Goal: Share content: Share content

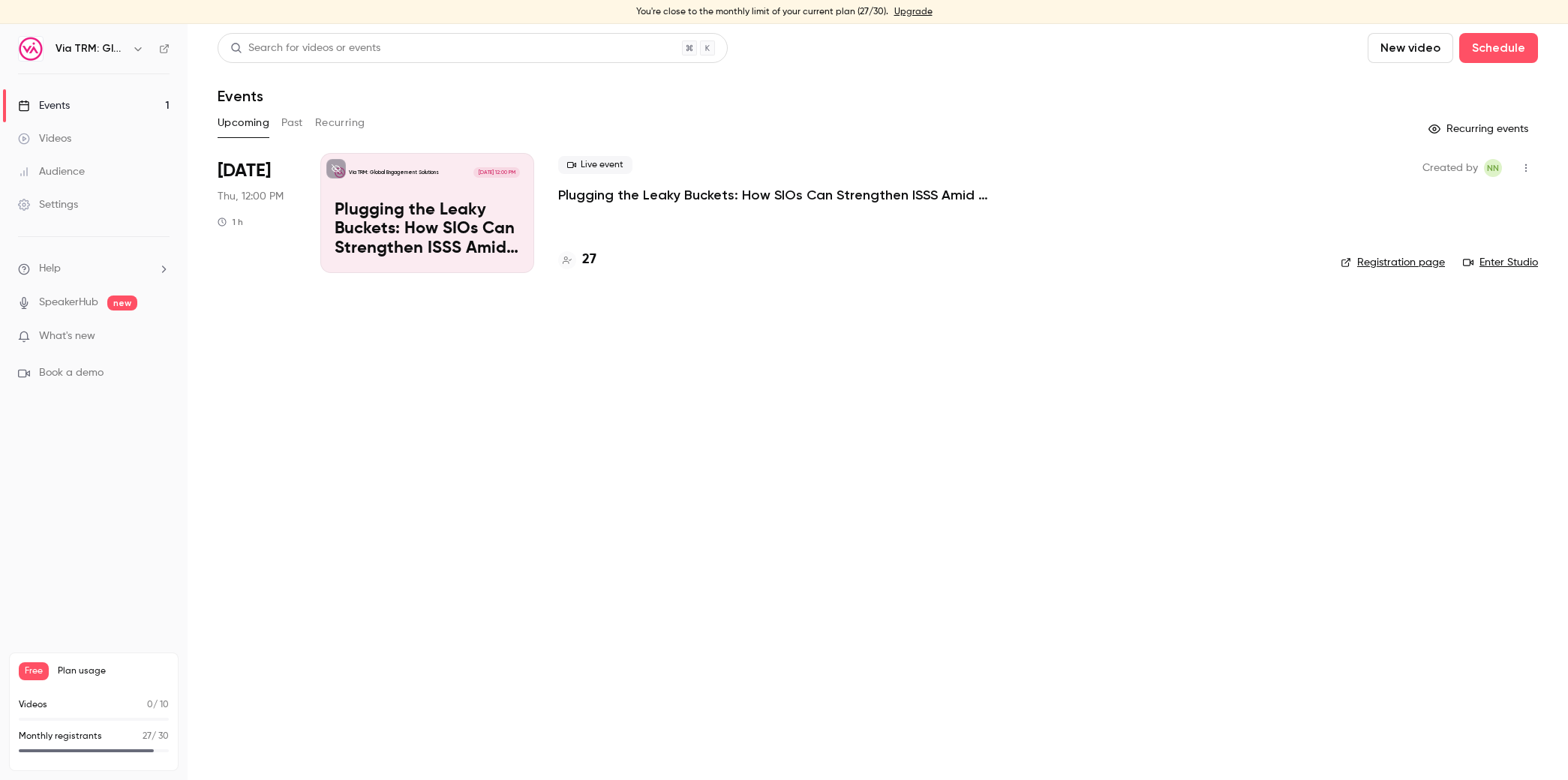
click at [587, 254] on h4 "27" at bounding box center [589, 259] width 14 height 21
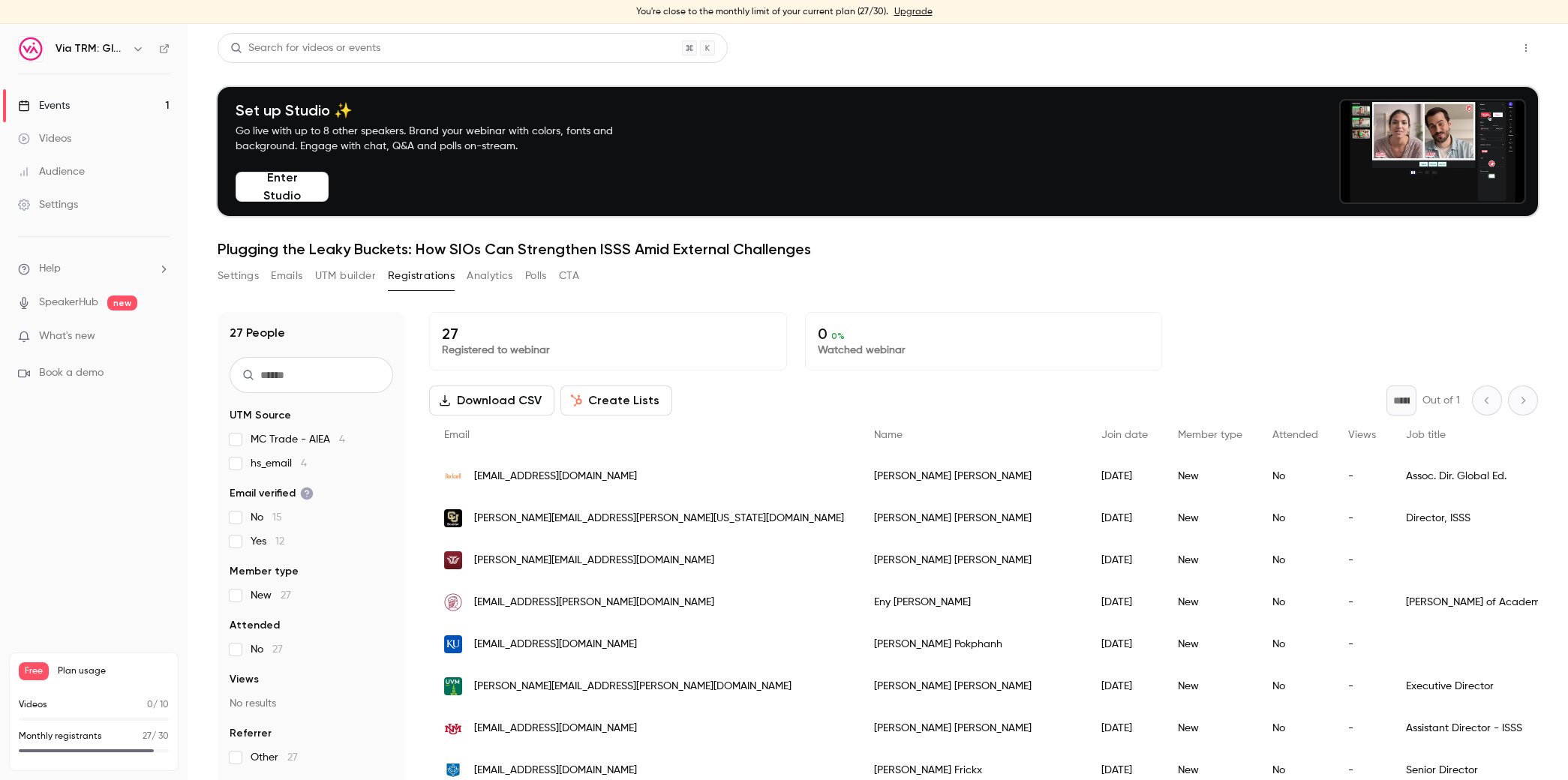
click at [1442, 48] on button "Share" at bounding box center [1472, 48] width 59 height 30
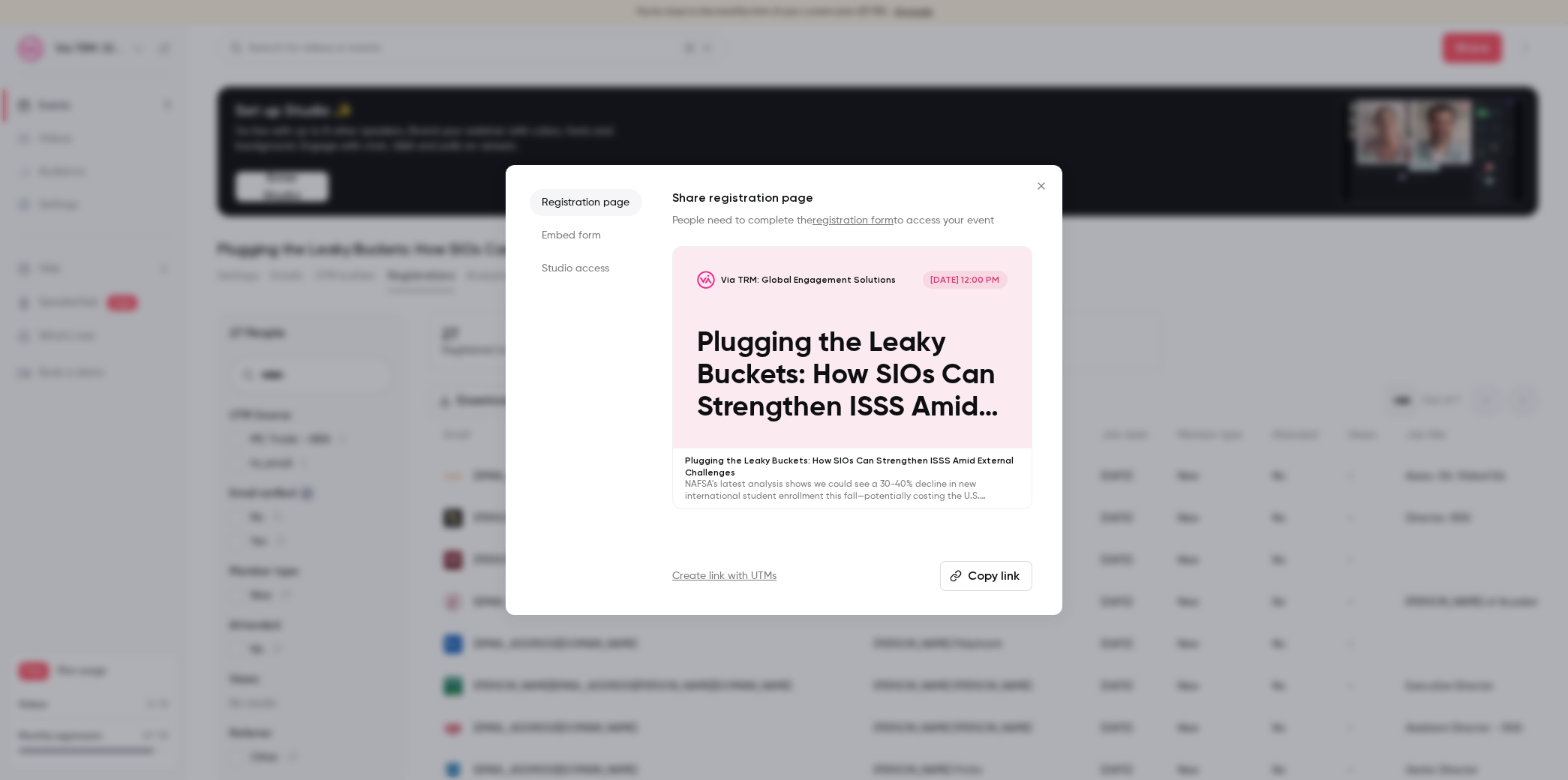
click at [749, 574] on link "Create link with UTMs" at bounding box center [724, 576] width 104 height 15
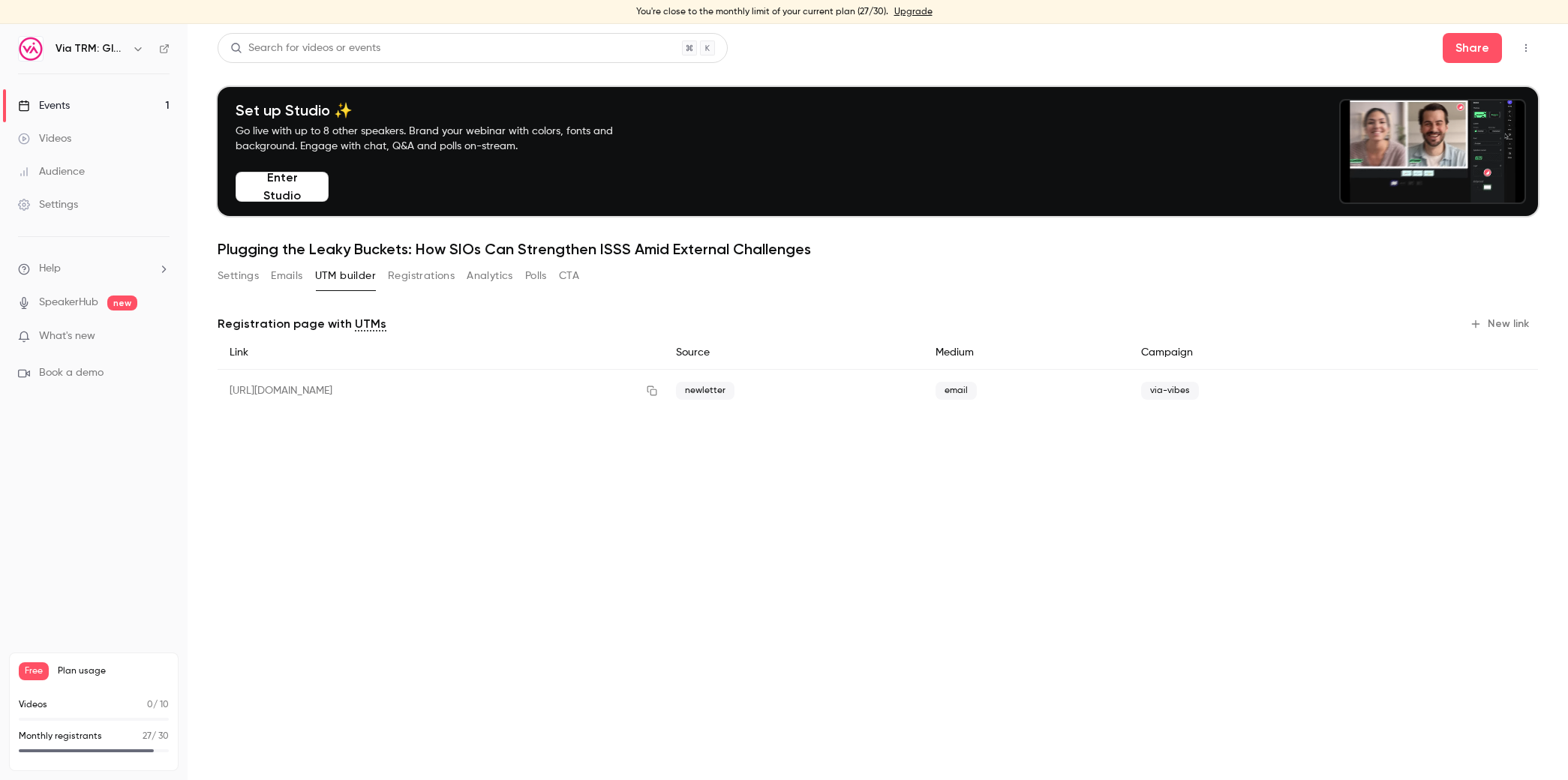
click at [1495, 323] on button "New link" at bounding box center [1500, 324] width 74 height 24
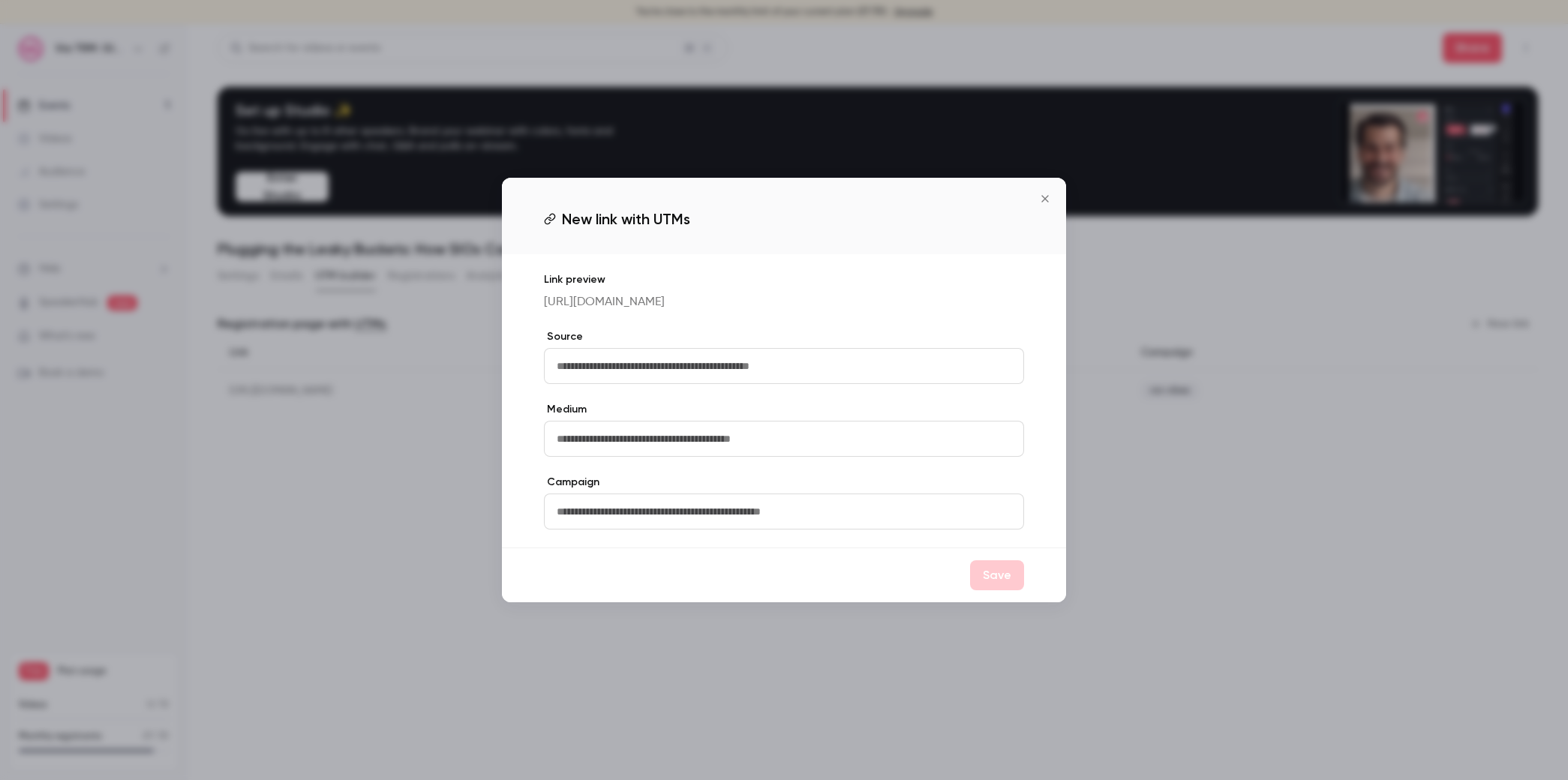
click at [638, 373] on input "text" at bounding box center [783, 366] width 480 height 36
click at [1294, 565] on div at bounding box center [784, 390] width 1568 height 780
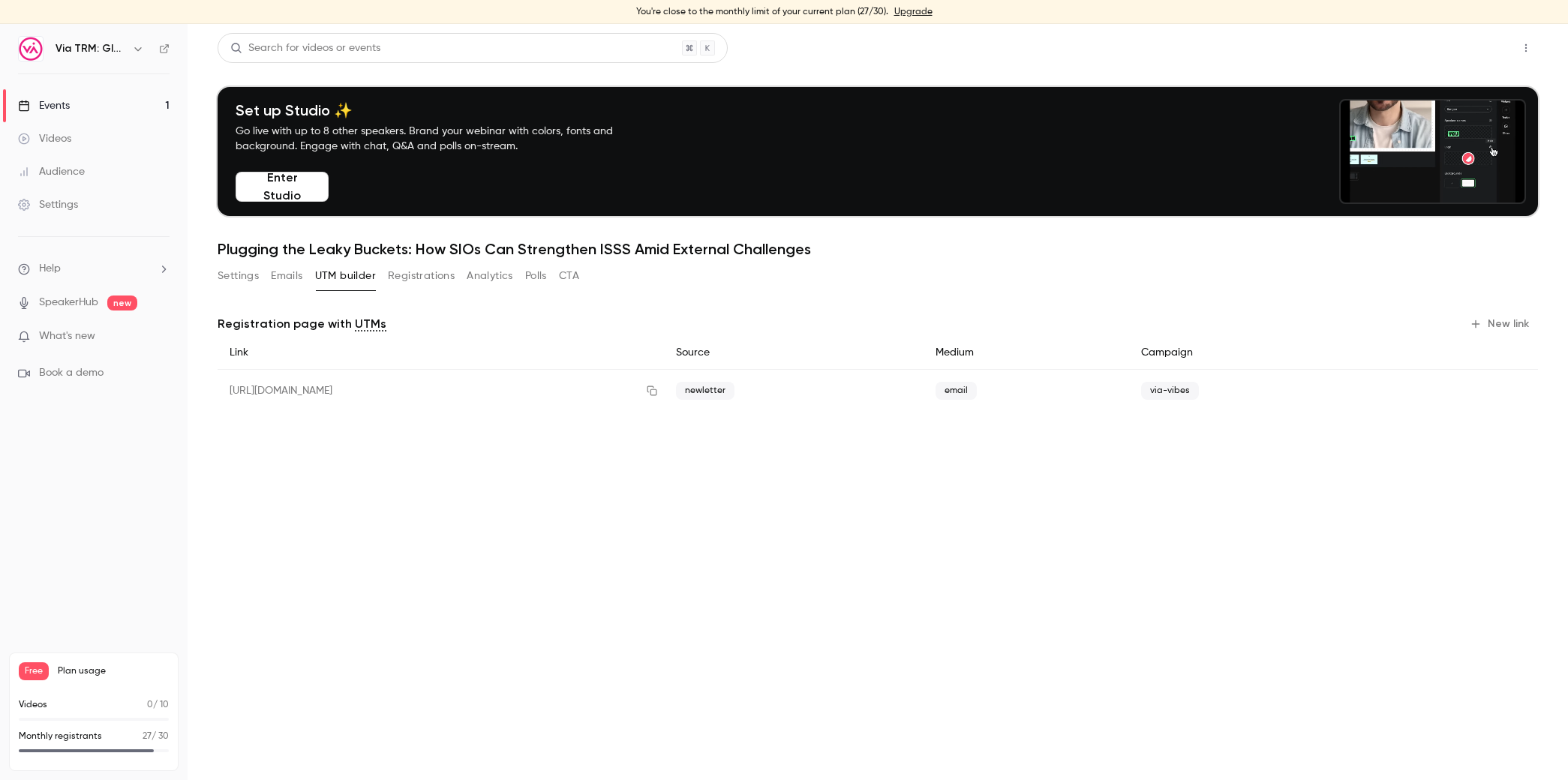
click at [1478, 44] on button "Share" at bounding box center [1472, 48] width 59 height 30
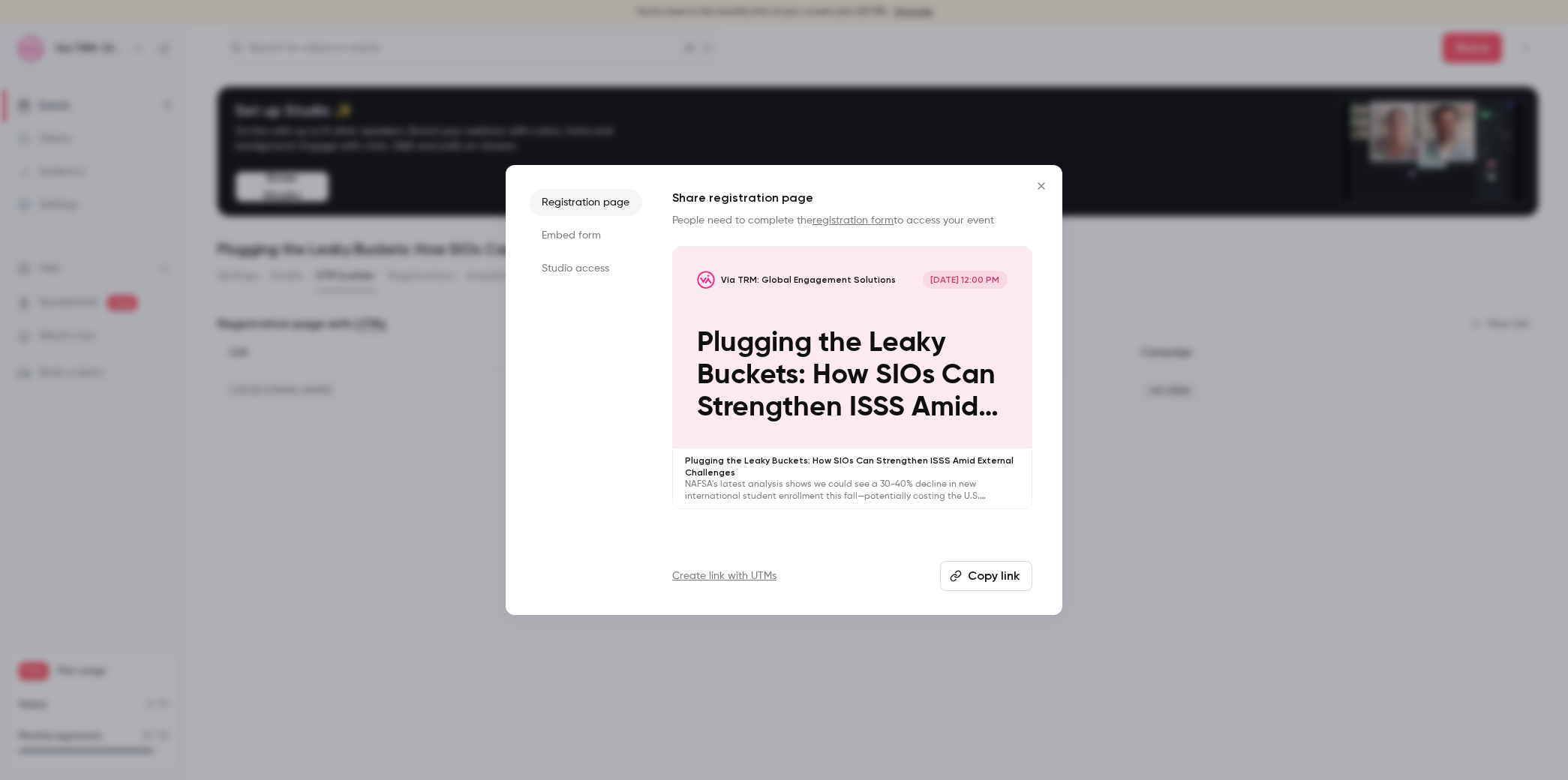
click at [1009, 574] on button "Copy link" at bounding box center [986, 575] width 92 height 30
click at [1225, 509] on div at bounding box center [784, 390] width 1568 height 780
